Goal: Navigation & Orientation: Find specific page/section

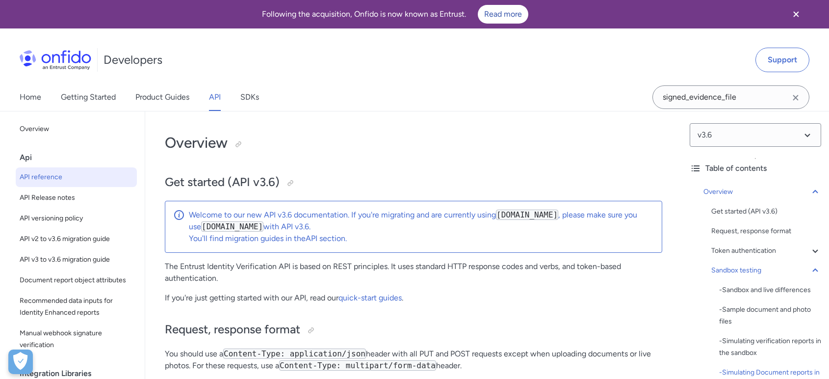
select select "http"
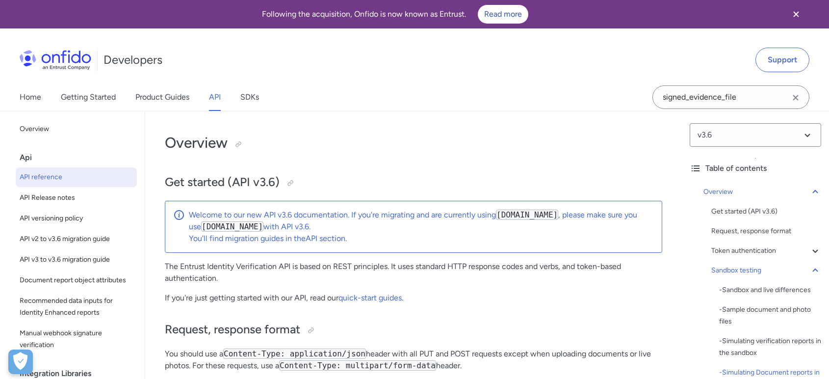
select select "http"
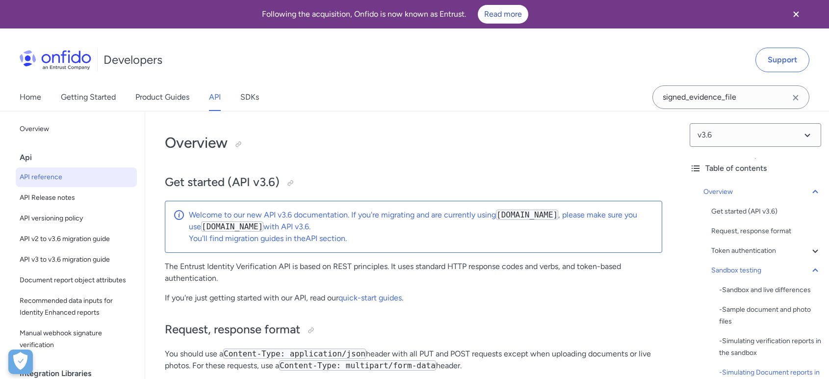
select select "http"
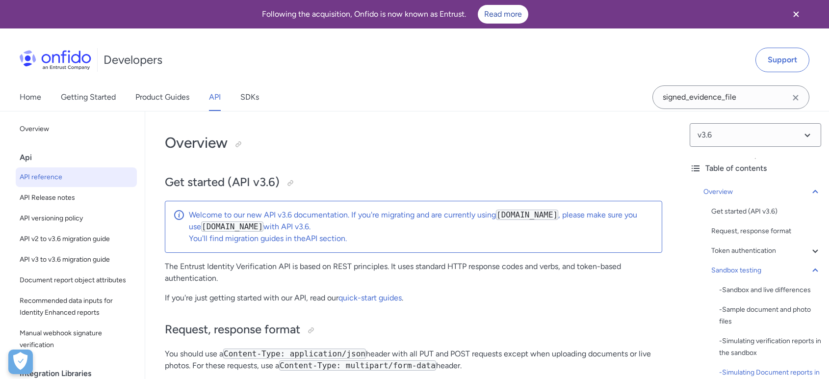
select select "http"
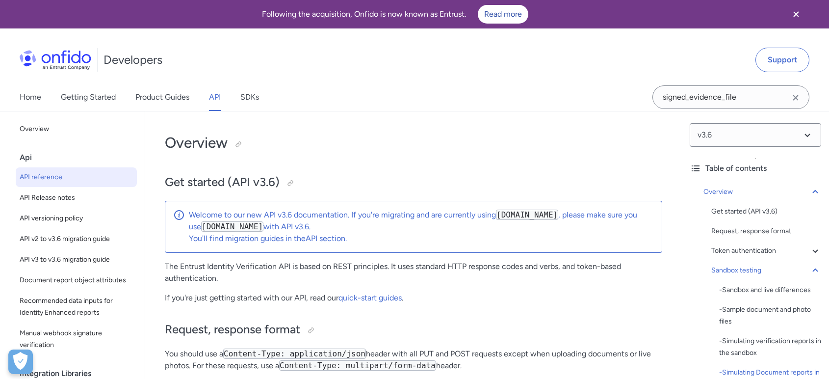
select select "http"
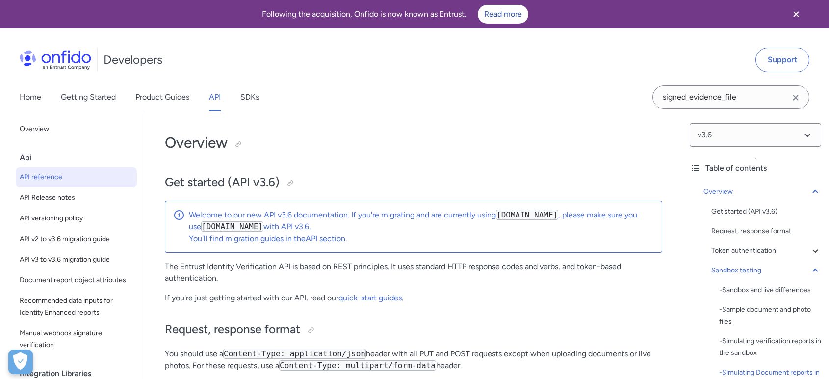
select select "http"
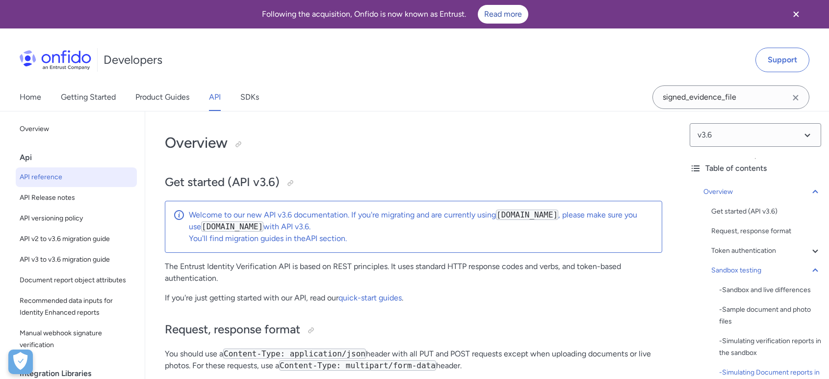
select select "http"
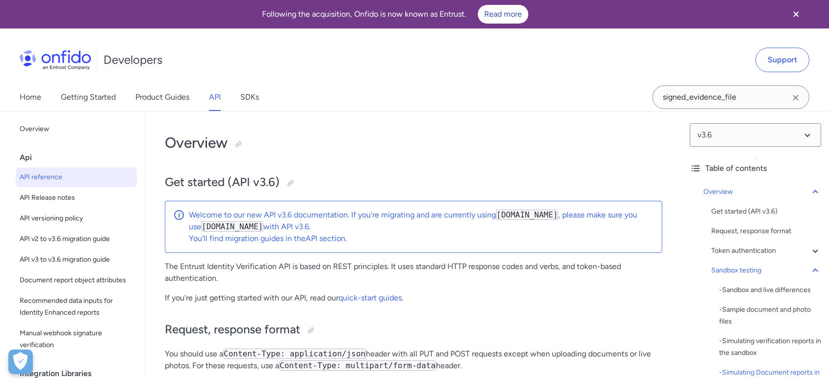
select select "http"
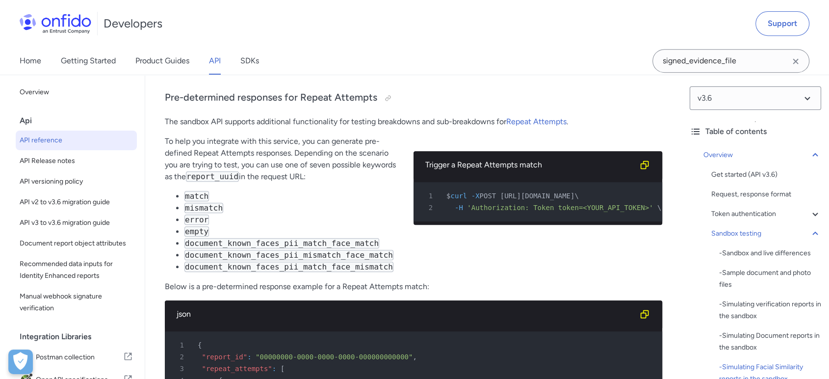
scroll to position [4197, 0]
